Goal: Answer question/provide support

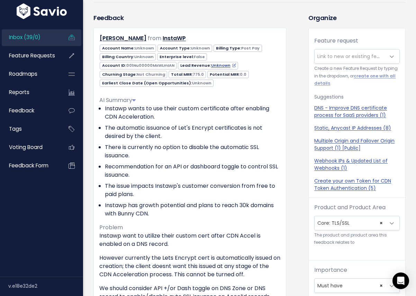
scroll to position [59, 0]
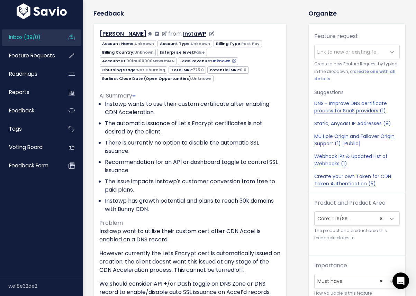
drag, startPoint x: 185, startPoint y: 32, endPoint x: 174, endPoint y: 34, distance: 11.2
click at [174, 34] on div "Vikas Singhal from InstaWP" at bounding box center [190, 34] width 192 height 10
copy link "InstaWP"
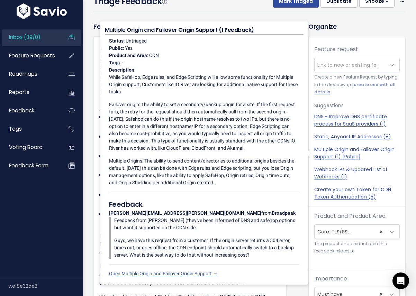
scroll to position [7, 0]
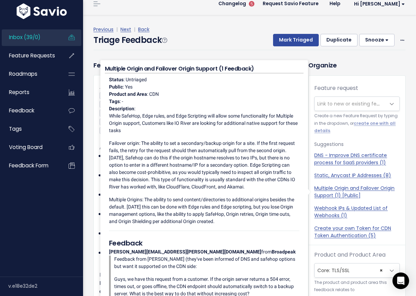
click at [221, 30] on div "Previous | Next | Back" at bounding box center [250, 29] width 312 height 9
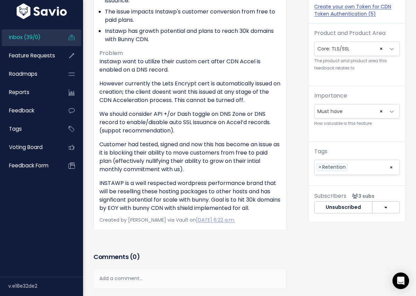
scroll to position [234, 0]
